Goal: Task Accomplishment & Management: Manage account settings

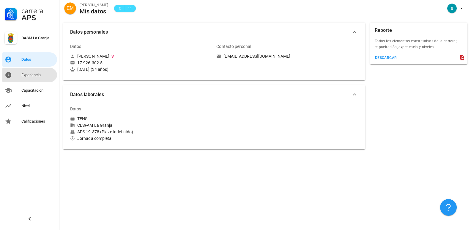
click at [31, 74] on div "Experiencia" at bounding box center [37, 74] width 33 height 5
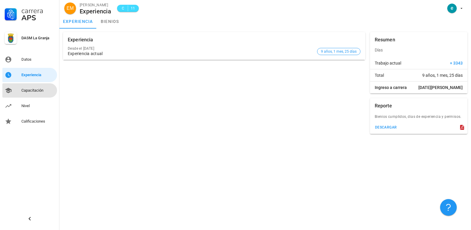
click at [36, 87] on div "Capacitación" at bounding box center [37, 91] width 33 height 10
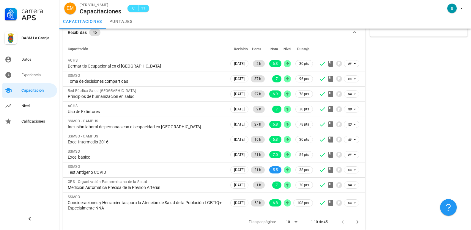
scroll to position [34, 0]
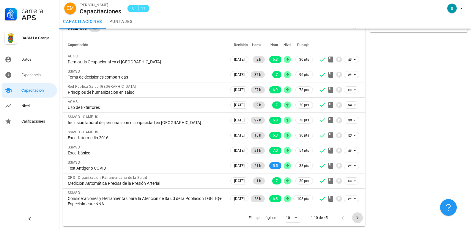
click at [357, 218] on icon "Página siguiente" at bounding box center [357, 217] width 7 height 7
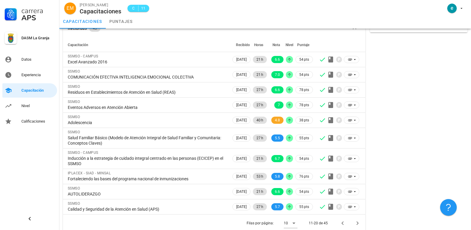
scroll to position [39, 0]
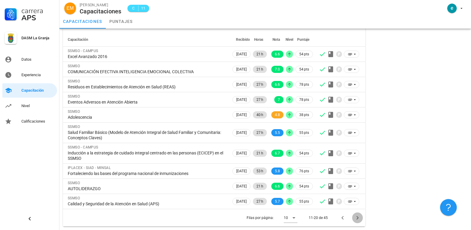
click at [358, 217] on icon "Página siguiente" at bounding box center [357, 218] width 2 height 4
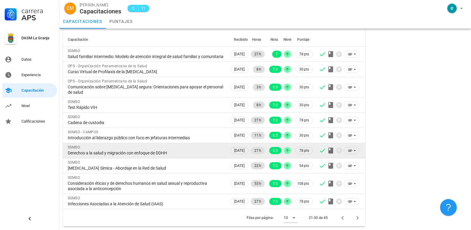
scroll to position [44, 0]
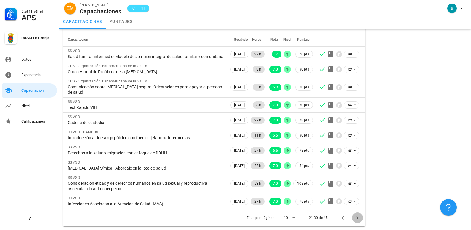
click at [356, 216] on icon "Página siguiente" at bounding box center [357, 217] width 7 height 7
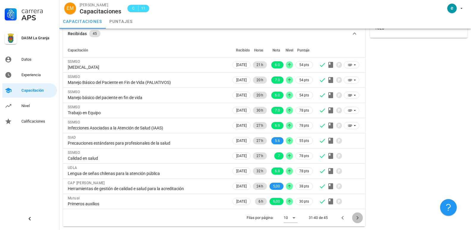
click at [357, 220] on icon "Página siguiente" at bounding box center [357, 217] width 7 height 7
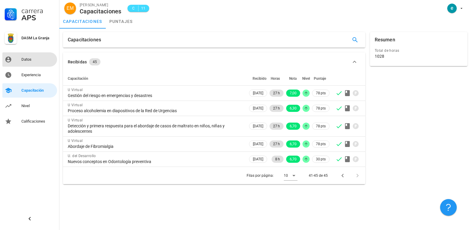
click at [15, 60] on link "Datos" at bounding box center [29, 59] width 55 height 14
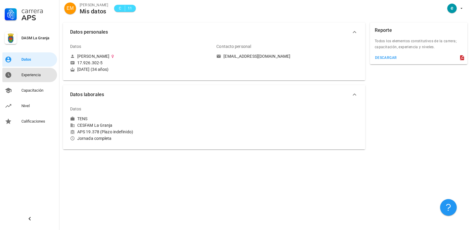
click at [25, 73] on div "Experiencia" at bounding box center [37, 74] width 33 height 5
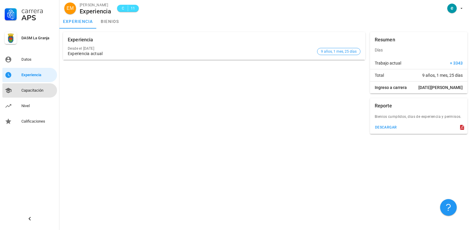
click at [39, 89] on div "Capacitación" at bounding box center [37, 90] width 33 height 5
